Goal: Information Seeking & Learning: Learn about a topic

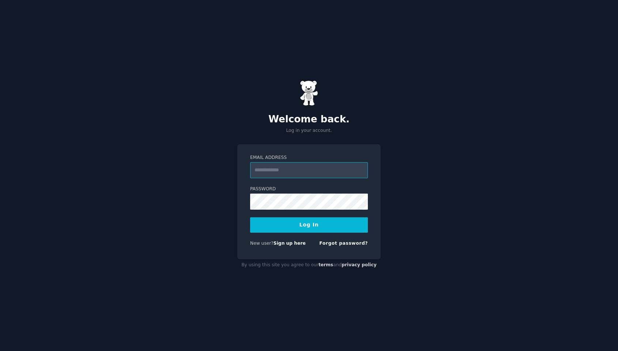
type input "**********"
click at [313, 223] on button "Log In" at bounding box center [309, 225] width 118 height 15
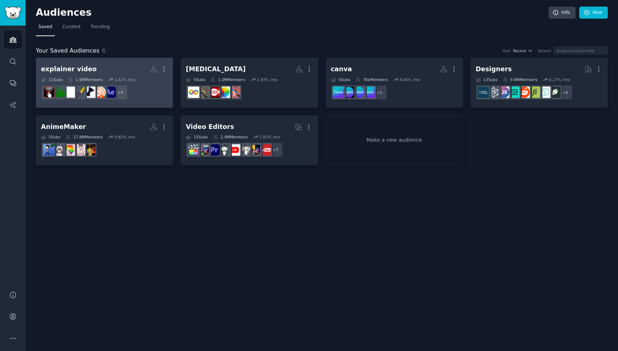
click at [122, 69] on h2 "explainer video More" at bounding box center [104, 69] width 127 height 13
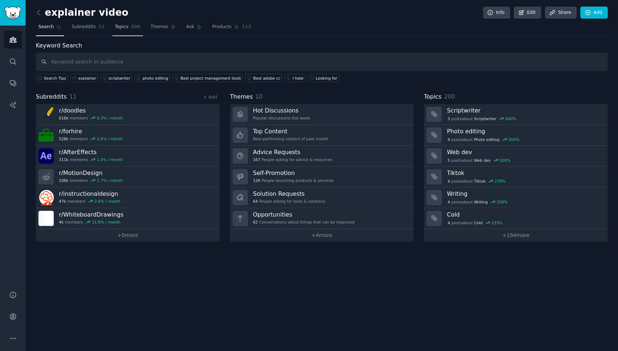
click at [125, 30] on link "Topics 200" at bounding box center [127, 28] width 31 height 15
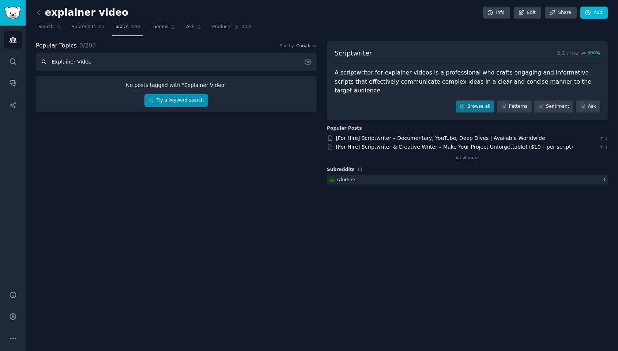
type input "Explainer Video"
click at [195, 99] on link "Try a keyword search" at bounding box center [175, 100] width 63 height 12
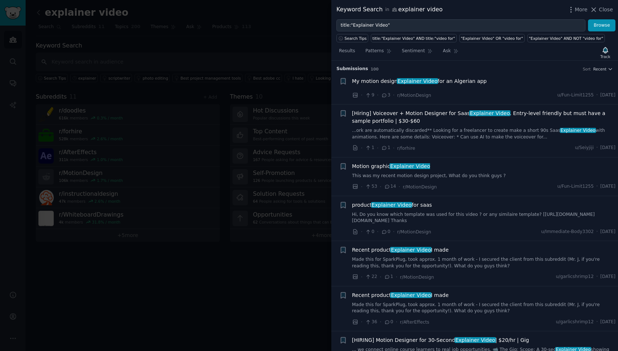
click at [211, 56] on div at bounding box center [309, 175] width 618 height 351
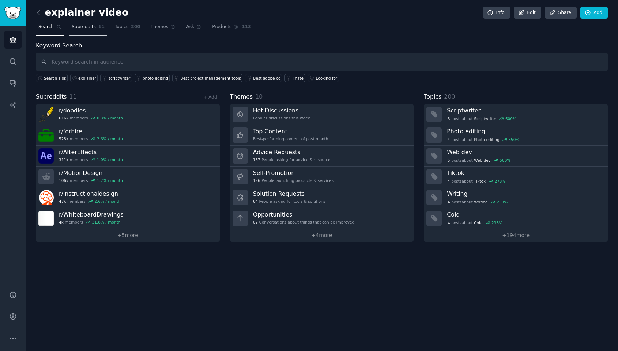
click at [85, 32] on link "Subreddits 11" at bounding box center [88, 28] width 38 height 15
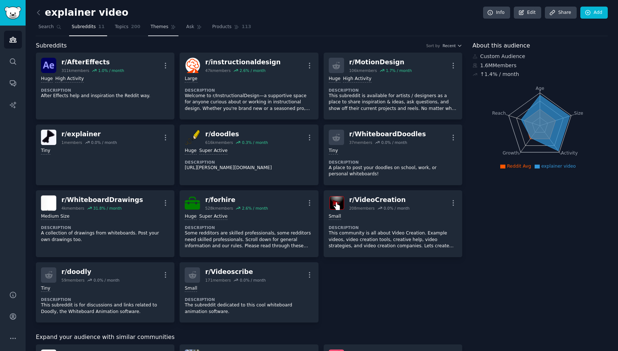
click at [155, 27] on span "Themes" at bounding box center [160, 27] width 18 height 7
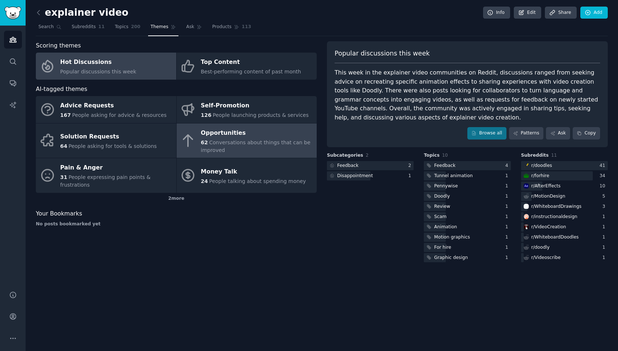
click at [230, 144] on span "Conversations about things that can be improved" at bounding box center [256, 147] width 110 height 14
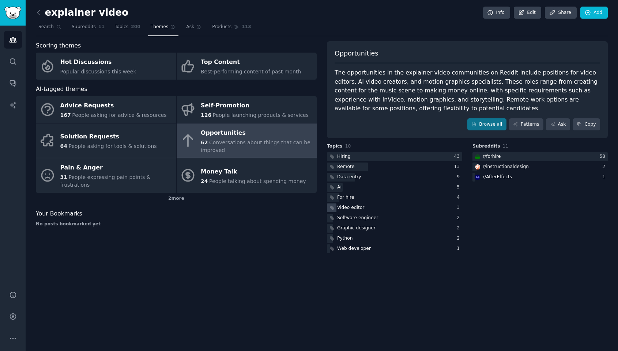
click at [354, 212] on div "Video editor" at bounding box center [346, 208] width 39 height 9
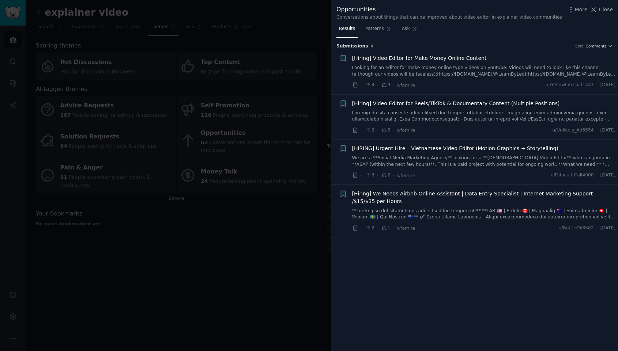
click at [259, 126] on div at bounding box center [309, 175] width 618 height 351
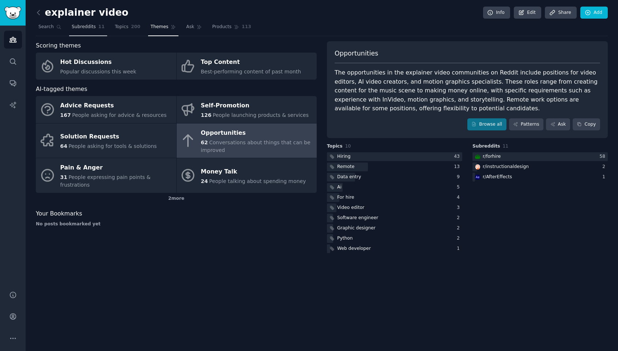
click at [82, 24] on span "Subreddits" at bounding box center [84, 27] width 24 height 7
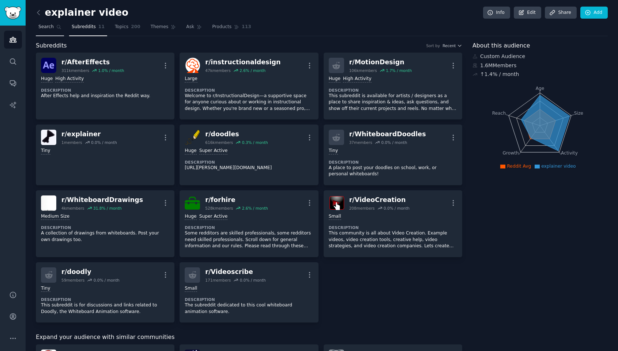
click at [48, 24] on span "Search" at bounding box center [45, 27] width 15 height 7
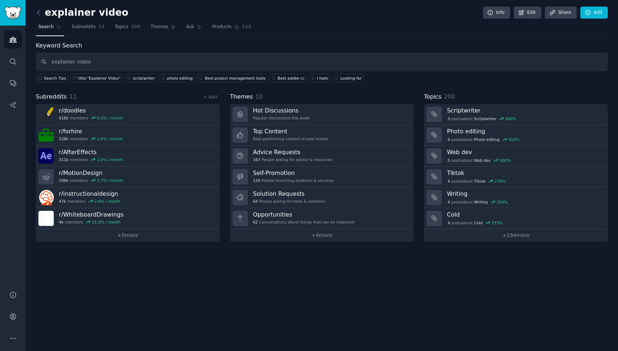
type input "explainer video"
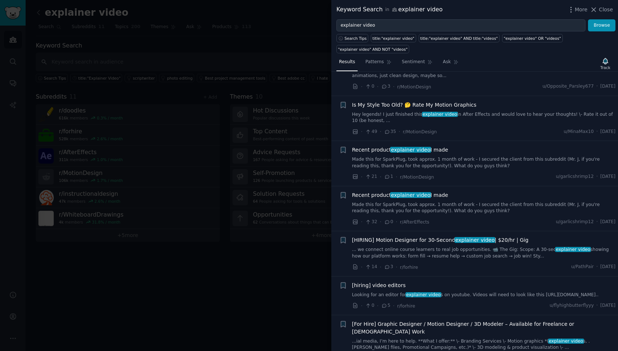
scroll to position [654, 0]
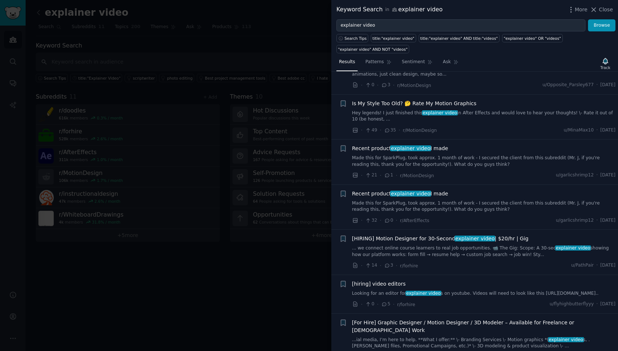
click at [229, 265] on div at bounding box center [309, 175] width 618 height 351
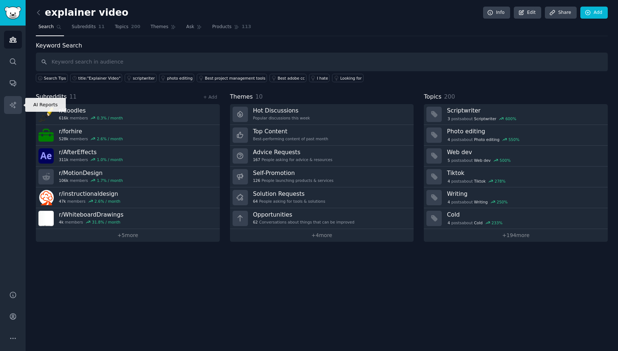
click at [15, 109] on link "AI Reports" at bounding box center [13, 105] width 18 height 18
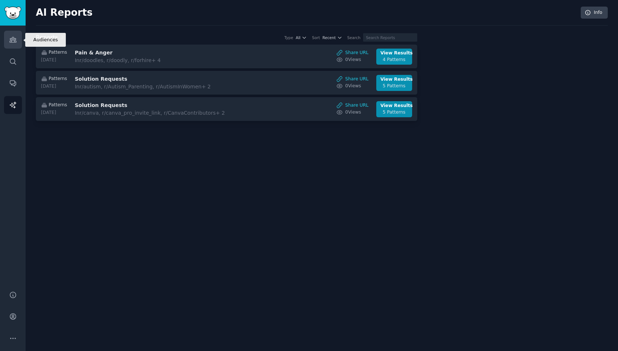
click at [12, 44] on link "Audiences" at bounding box center [13, 40] width 18 height 18
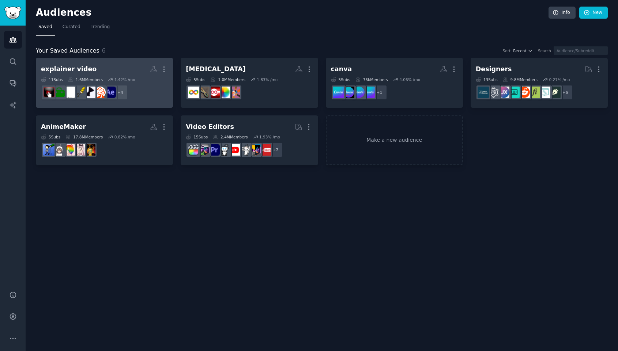
click at [110, 63] on h2 "explainer video More" at bounding box center [104, 69] width 127 height 13
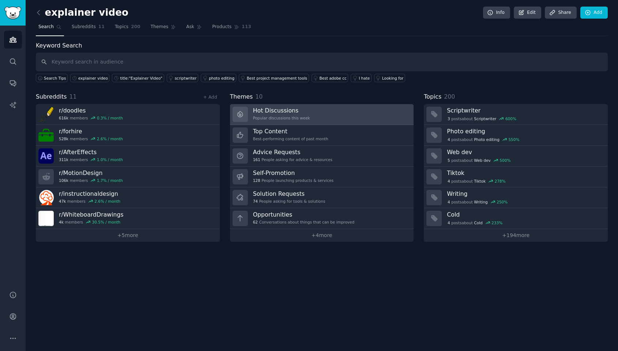
click at [297, 109] on h3 "Hot Discussions" at bounding box center [281, 111] width 57 height 8
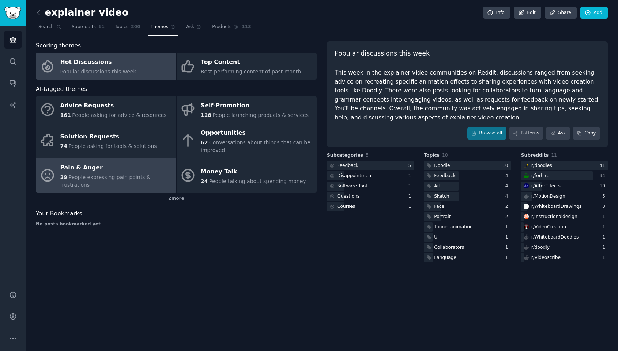
click at [123, 162] on link "Pain & Anger 29 People expressing pain points & frustrations" at bounding box center [106, 175] width 140 height 35
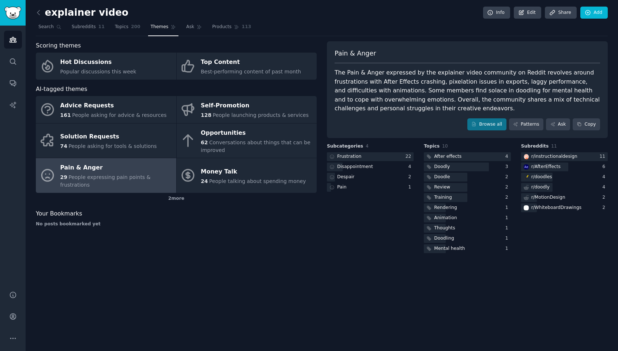
click at [459, 94] on div "The Pain & Anger expressed by the explainer video community on Reddit revolves …" at bounding box center [467, 90] width 265 height 45
click at [453, 106] on div "The Pain & Anger expressed by the explainer video community on Reddit revolves …" at bounding box center [467, 90] width 265 height 45
click at [487, 124] on link "Browse all" at bounding box center [486, 124] width 39 height 12
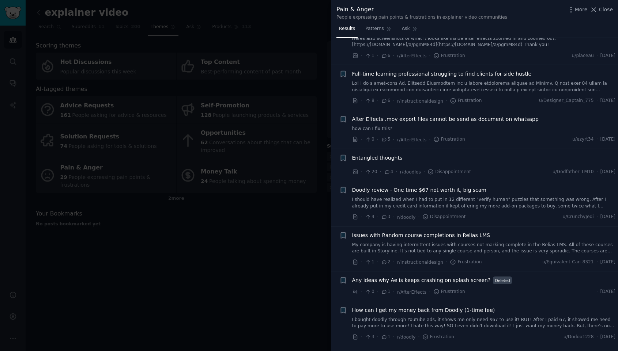
scroll to position [736, 0]
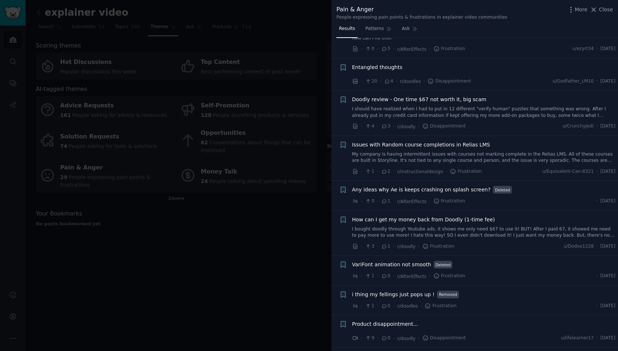
click at [510, 112] on link "I should have realized when I had to put in 12 different "verify human" puzzles…" at bounding box center [484, 112] width 264 height 13
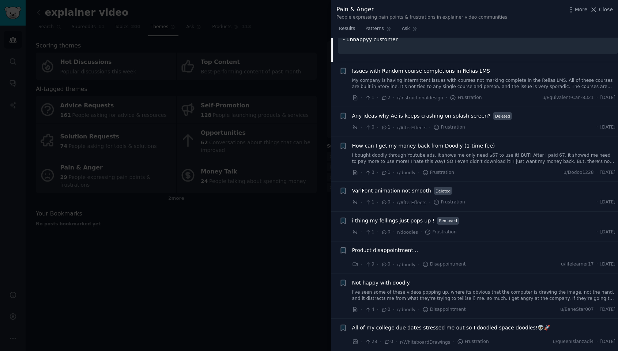
scroll to position [930, 0]
click at [405, 156] on div "How can I get my money back from Doodly (1-time fee) I bought doodly through Yo…" at bounding box center [484, 158] width 264 height 35
click at [415, 151] on link "I bought doodly through Youtube ads, it shows me only need $67 to use it! BUT! …" at bounding box center [484, 157] width 264 height 13
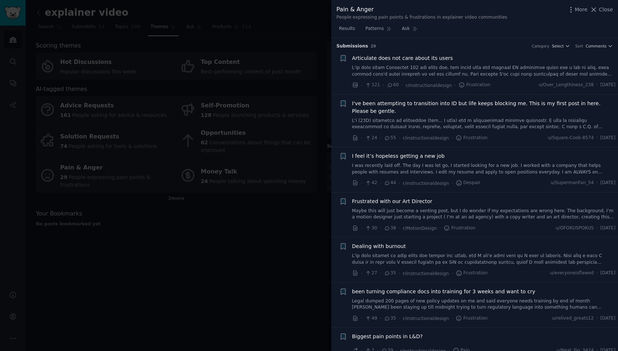
click at [193, 52] on div at bounding box center [309, 175] width 618 height 351
